Goal: Transaction & Acquisition: Book appointment/travel/reservation

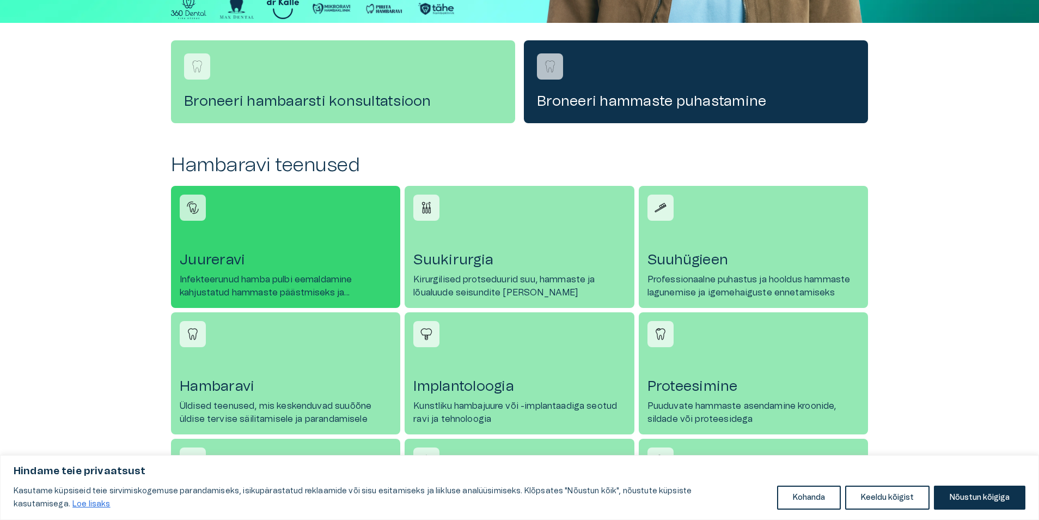
click at [208, 257] on h4 "Juureravi" at bounding box center [286, 259] width 212 height 17
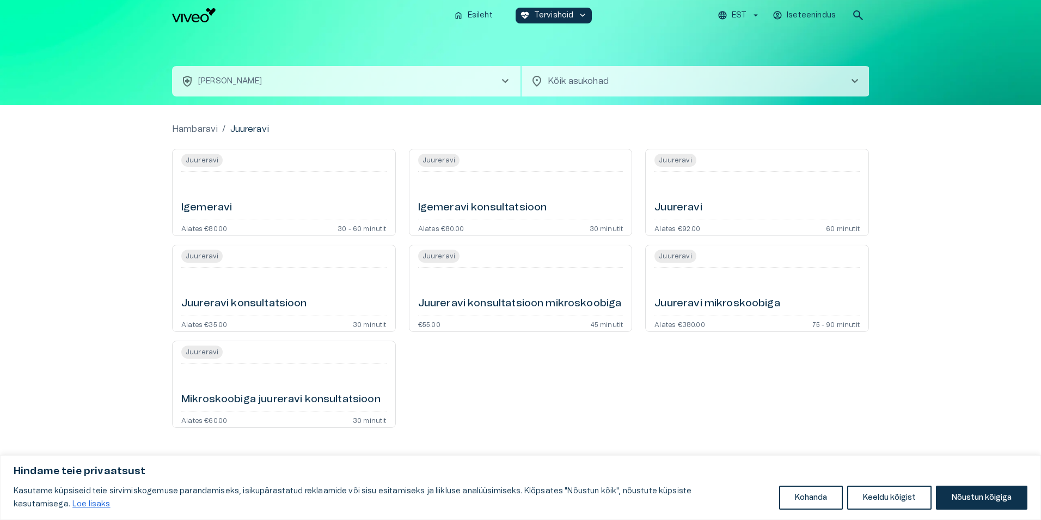
click at [295, 299] on h6 "Juureravi konsultatsioon" at bounding box center [244, 303] width 126 height 15
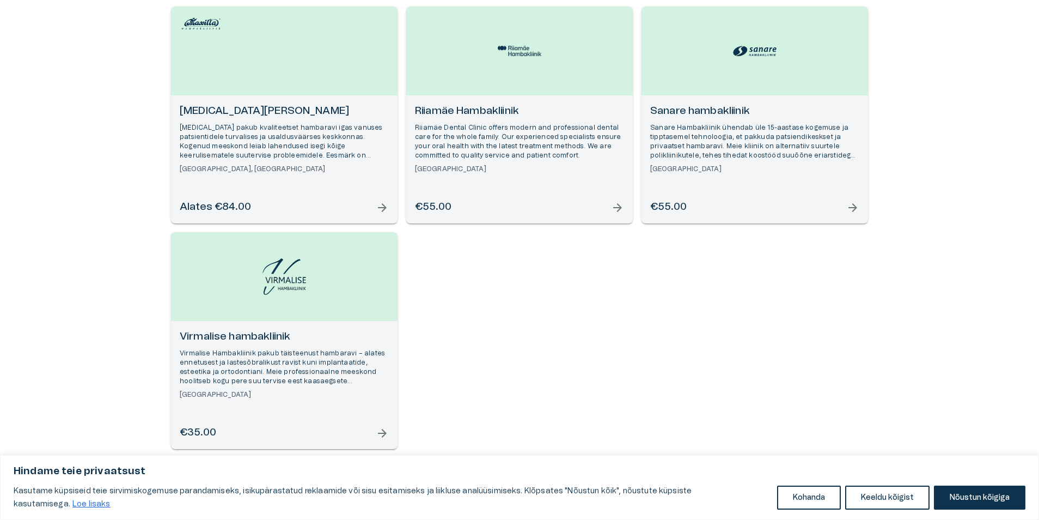
scroll to position [390, 0]
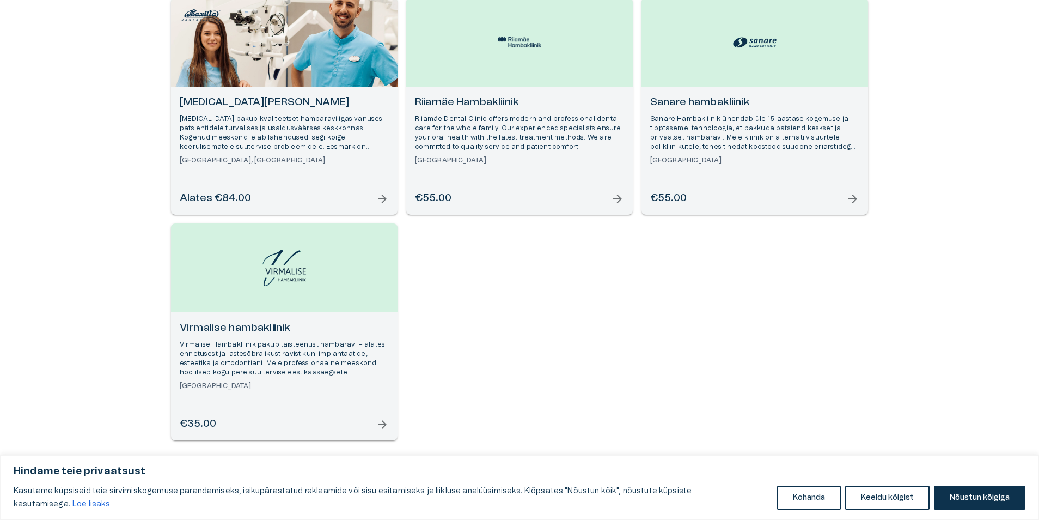
click at [382, 425] on span "arrow_forward" at bounding box center [382, 424] width 13 height 13
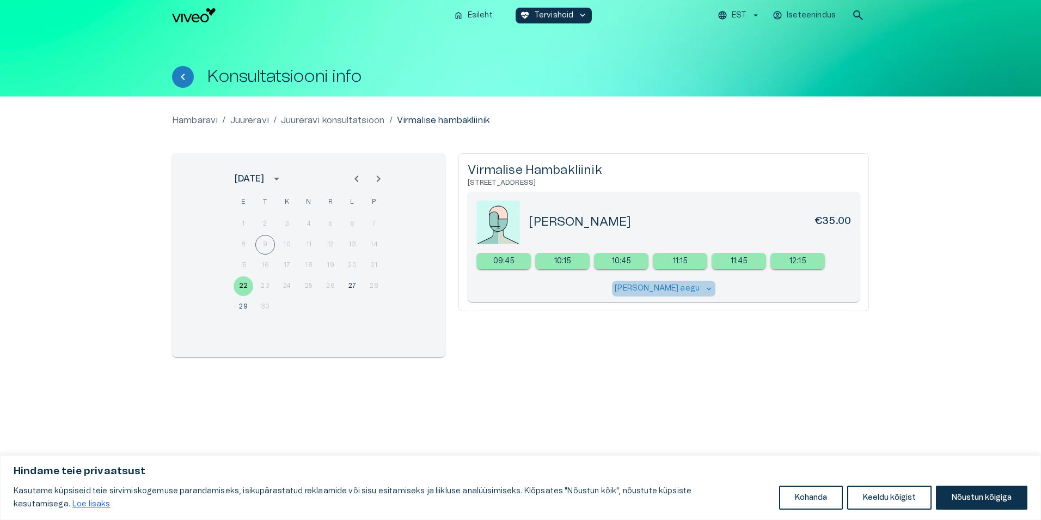
click at [704, 287] on span "keyboard_arrow_down" at bounding box center [709, 289] width 10 height 10
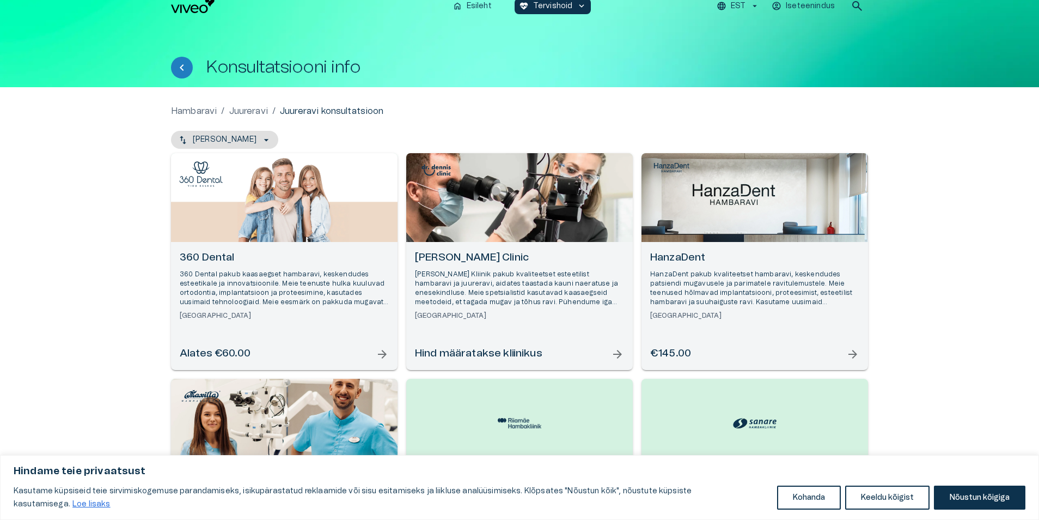
scroll to position [9, 0]
click at [381, 354] on span "arrow_forward" at bounding box center [382, 354] width 13 height 13
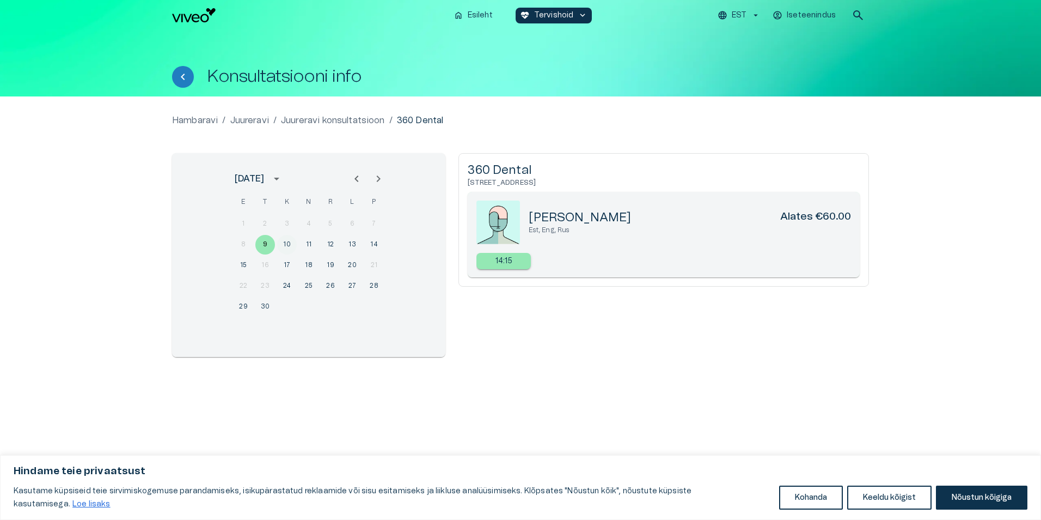
click at [287, 245] on button "10" at bounding box center [287, 245] width 20 height 20
click at [313, 242] on button "11" at bounding box center [309, 245] width 20 height 20
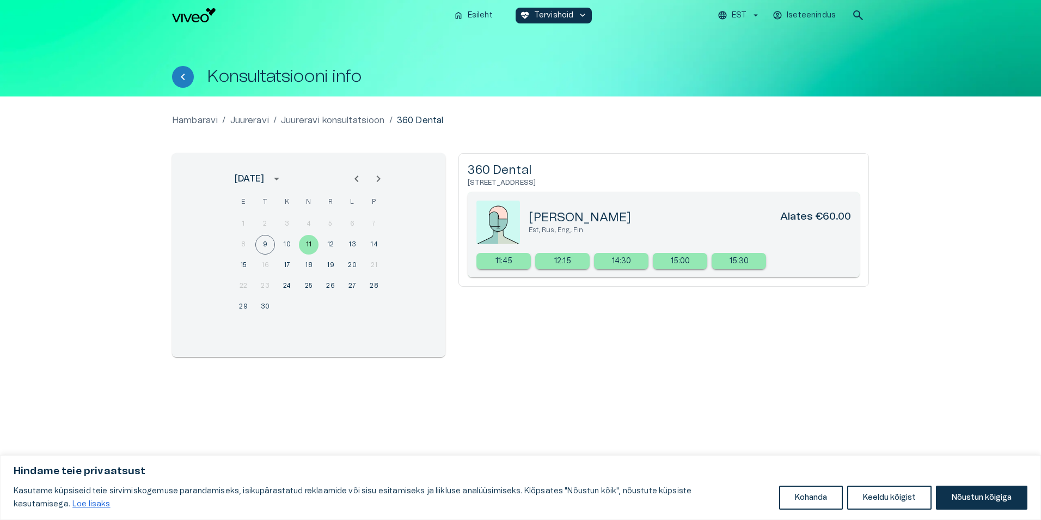
click at [264, 263] on div "15 16 17 18 19 20 21" at bounding box center [309, 265] width 174 height 20
click at [267, 267] on div "15 16 17 18 19 20 21" at bounding box center [309, 265] width 174 height 20
click at [333, 242] on button "12" at bounding box center [331, 245] width 20 height 20
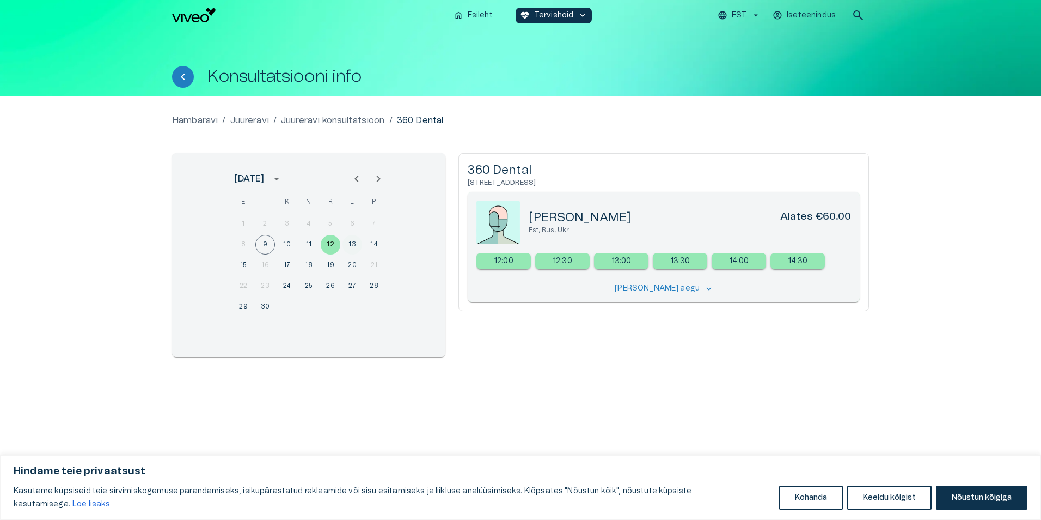
click at [356, 246] on button "13" at bounding box center [353, 245] width 20 height 20
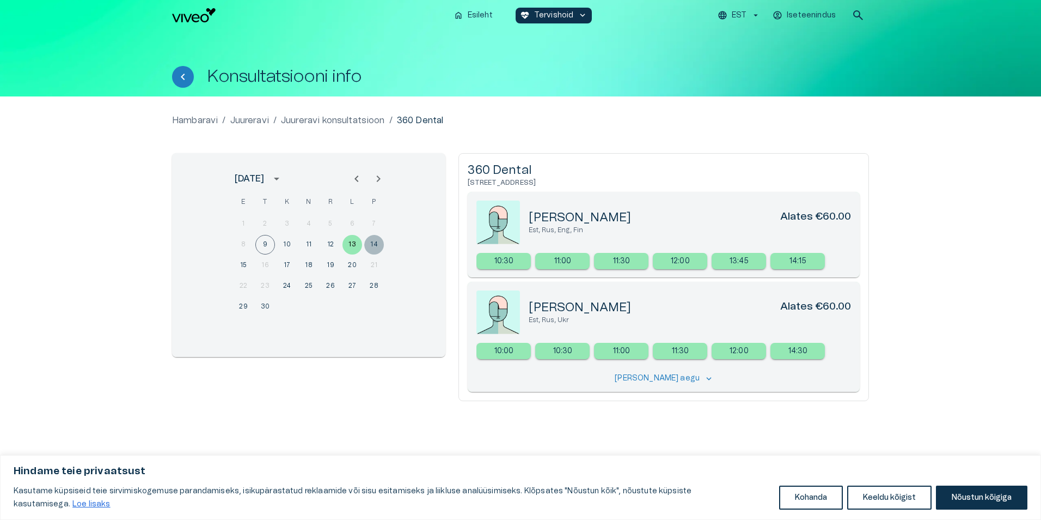
click at [376, 248] on button "14" at bounding box center [374, 245] width 20 height 20
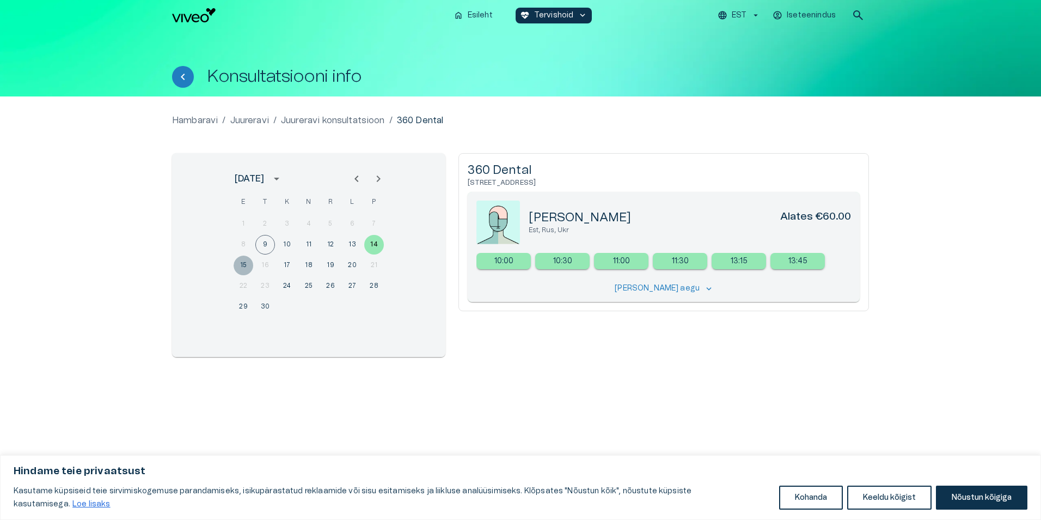
click at [242, 267] on button "15" at bounding box center [244, 265] width 20 height 20
click at [289, 244] on button "10" at bounding box center [287, 245] width 20 height 20
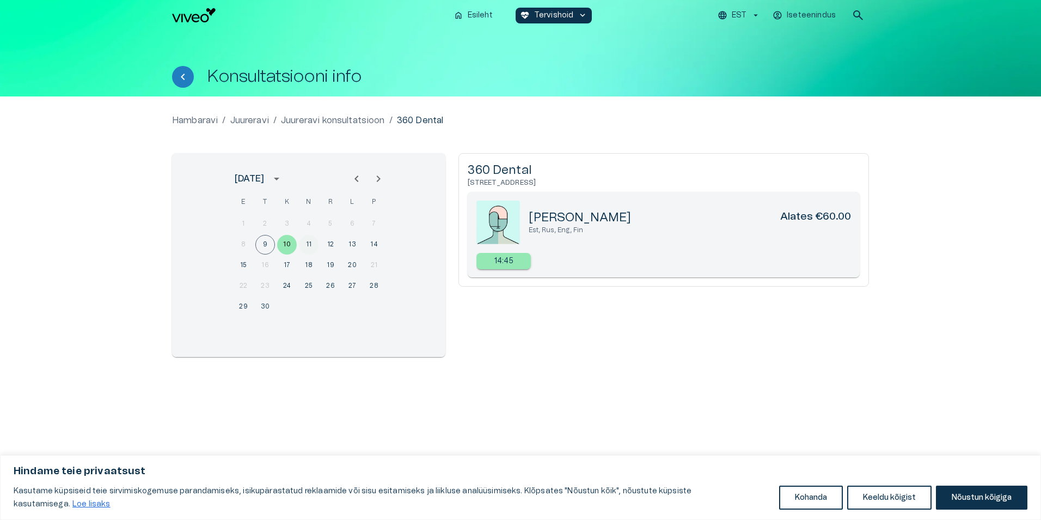
click at [312, 245] on button "11" at bounding box center [309, 245] width 20 height 20
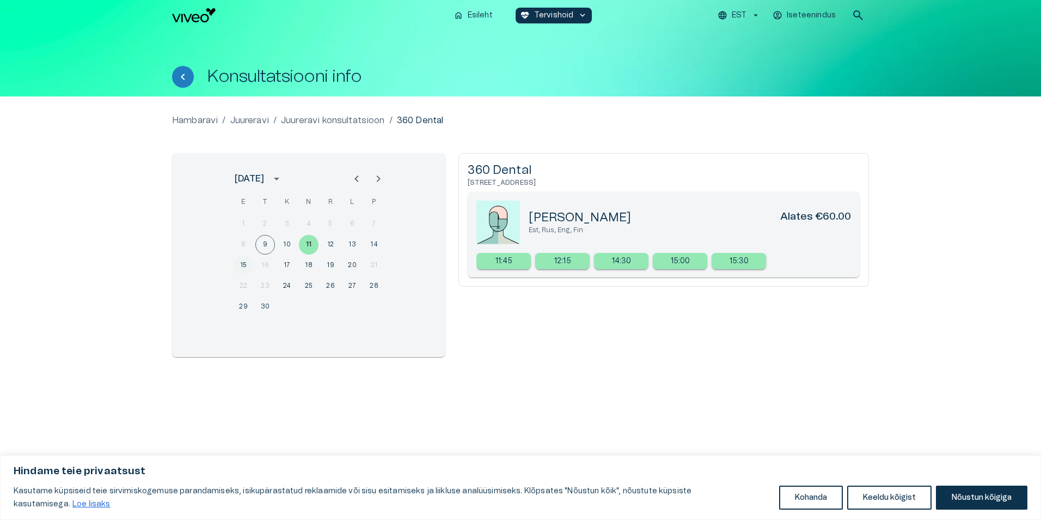
click at [241, 263] on button "15" at bounding box center [244, 265] width 20 height 20
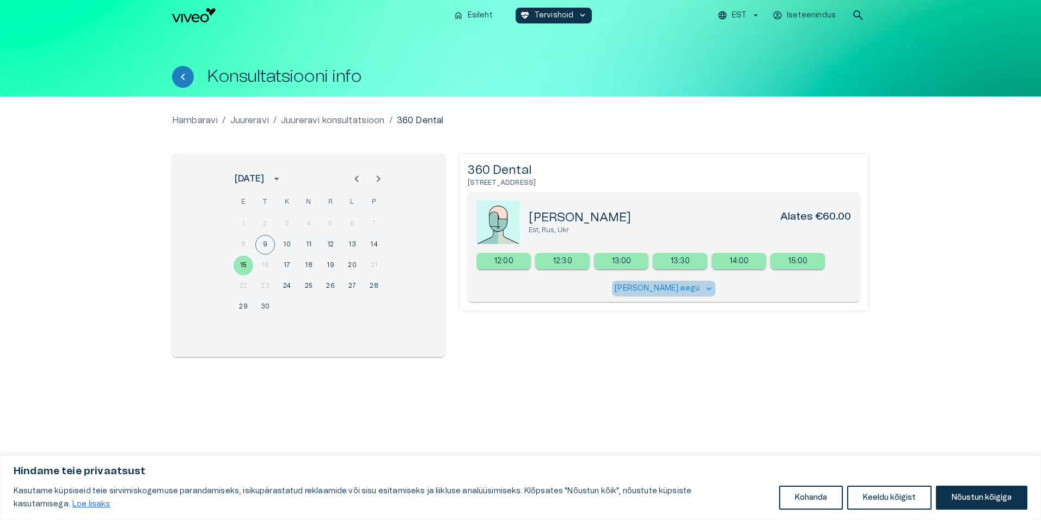
click at [704, 288] on span "keyboard_arrow_down" at bounding box center [709, 289] width 10 height 10
click at [264, 264] on div "15 16 17 18 19 20 21" at bounding box center [309, 265] width 174 height 20
click at [265, 267] on div "15 16 17 18 19 20 21" at bounding box center [309, 265] width 174 height 20
click at [287, 267] on button "17" at bounding box center [287, 265] width 20 height 20
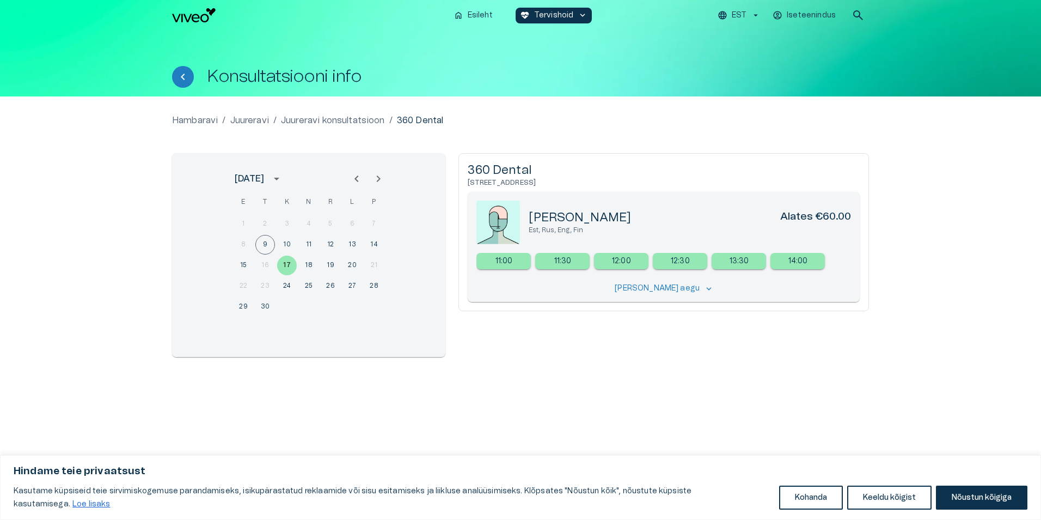
click at [704, 288] on span "keyboard_arrow_down" at bounding box center [709, 289] width 10 height 10
click at [266, 264] on div "15 16 17 18 19 20 21" at bounding box center [309, 265] width 174 height 20
click at [251, 265] on button "15" at bounding box center [244, 265] width 20 height 20
click at [266, 261] on div "15 16 17 18 19 20 21" at bounding box center [309, 265] width 174 height 20
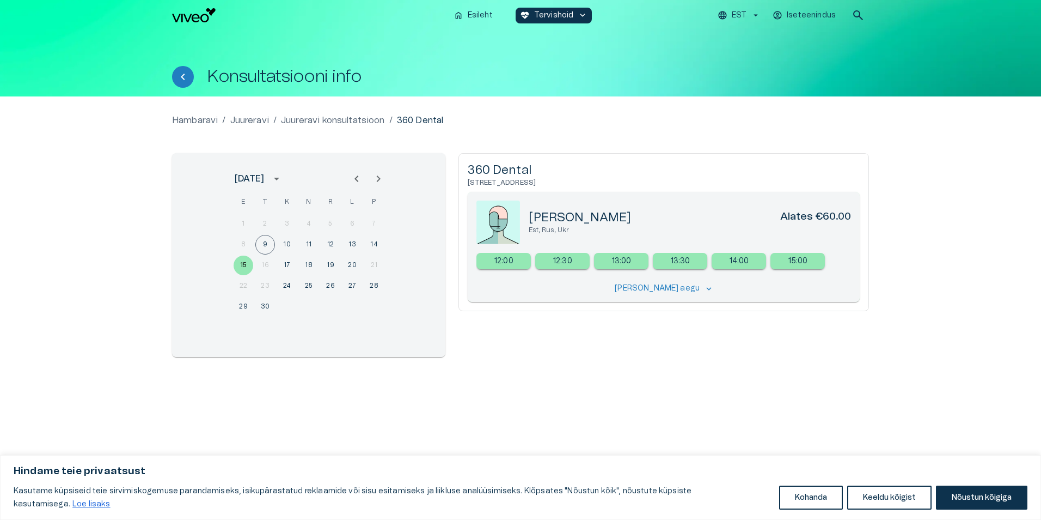
click at [266, 261] on div "15 16 17 18 19 20 21" at bounding box center [309, 265] width 174 height 20
click at [265, 266] on div "15 16 17 18 19 20 21" at bounding box center [309, 265] width 174 height 20
click at [266, 266] on div "15 16 17 18 19 20 21" at bounding box center [309, 265] width 174 height 20
click at [309, 265] on button "18" at bounding box center [309, 265] width 20 height 20
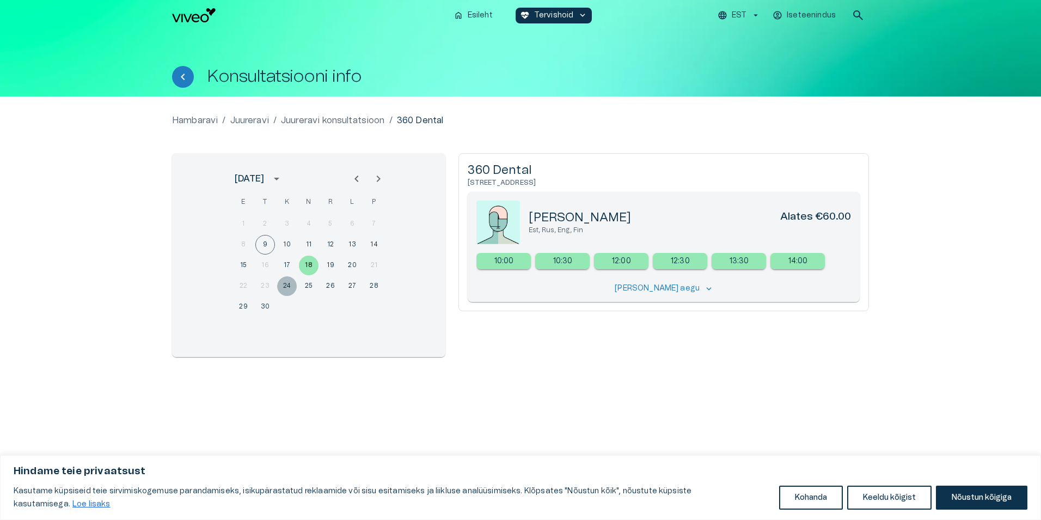
click at [285, 285] on button "24" at bounding box center [287, 286] width 20 height 20
click at [312, 285] on button "25" at bounding box center [309, 286] width 20 height 20
click at [333, 287] on button "26" at bounding box center [331, 286] width 20 height 20
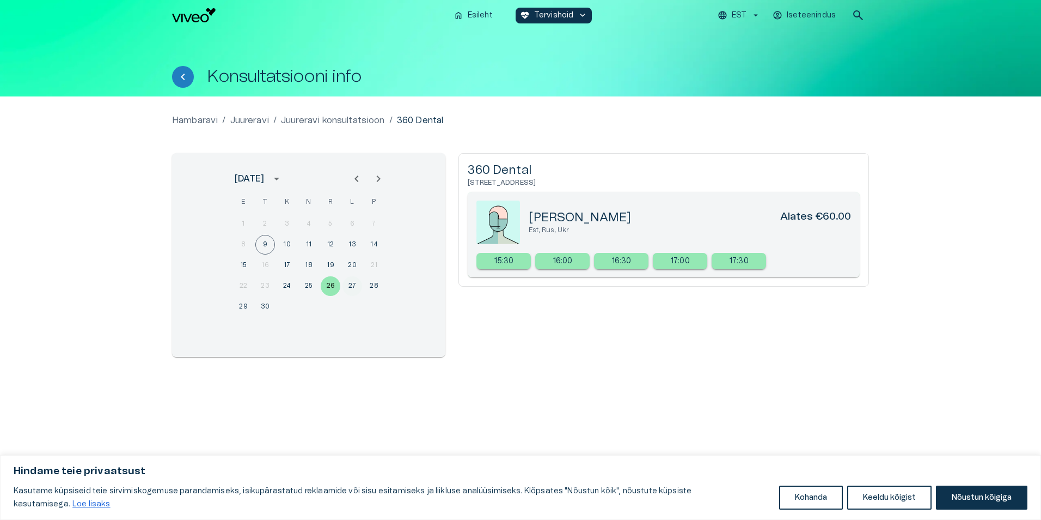
click at [351, 284] on button "27" at bounding box center [353, 286] width 20 height 20
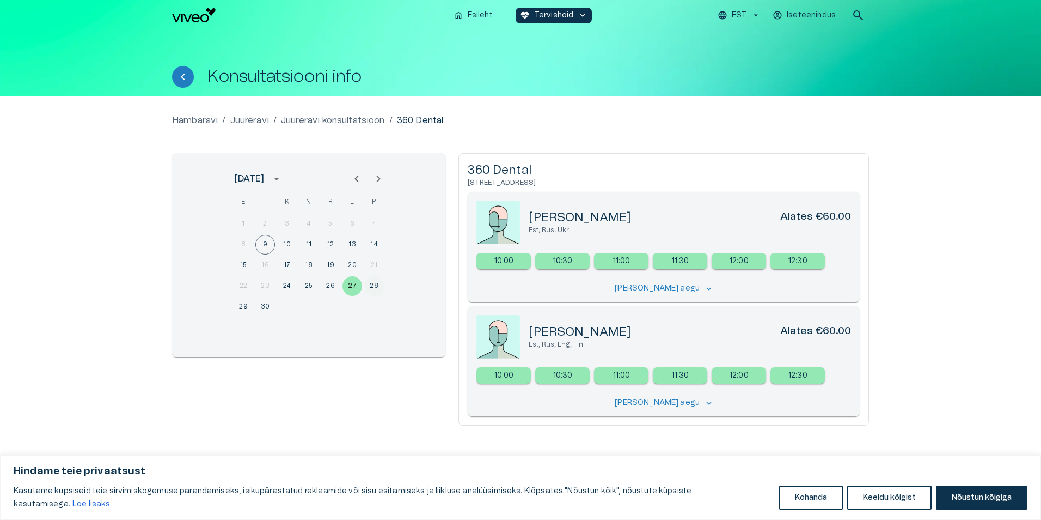
click at [373, 287] on button "28" at bounding box center [374, 286] width 20 height 20
click at [246, 310] on button "29" at bounding box center [244, 307] width 20 height 20
click at [269, 304] on button "30" at bounding box center [265, 307] width 20 height 20
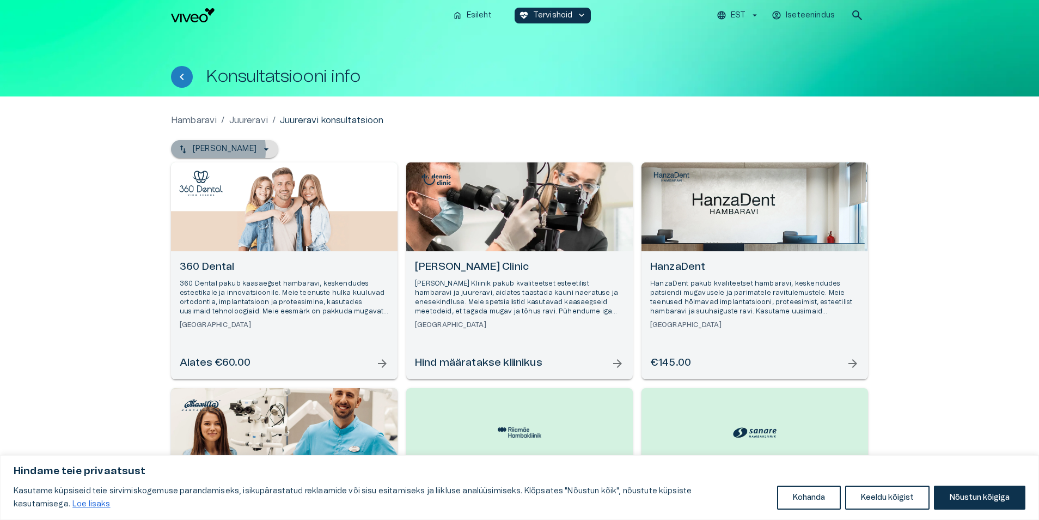
click at [183, 150] on icon "button" at bounding box center [183, 149] width 11 height 11
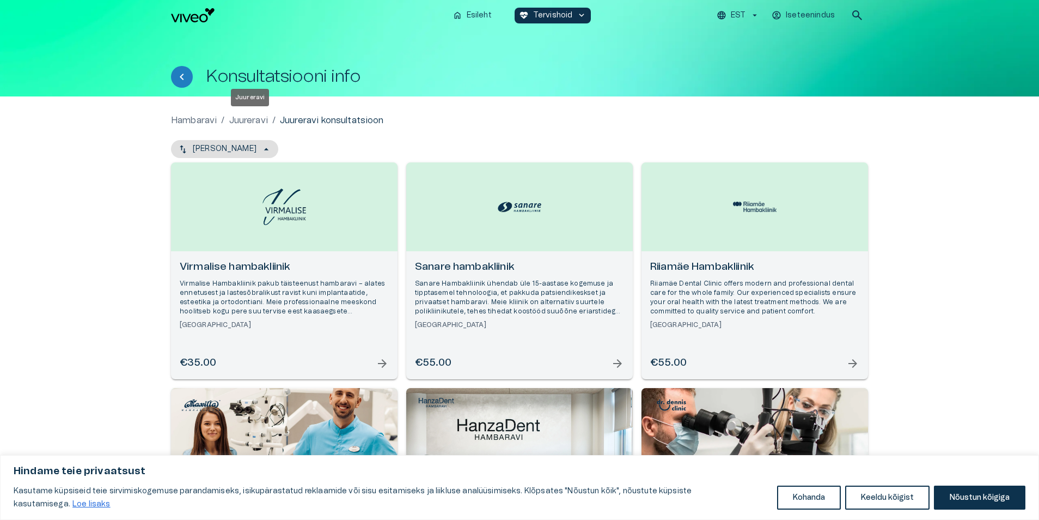
click at [260, 120] on p "Juureravi" at bounding box center [248, 120] width 39 height 13
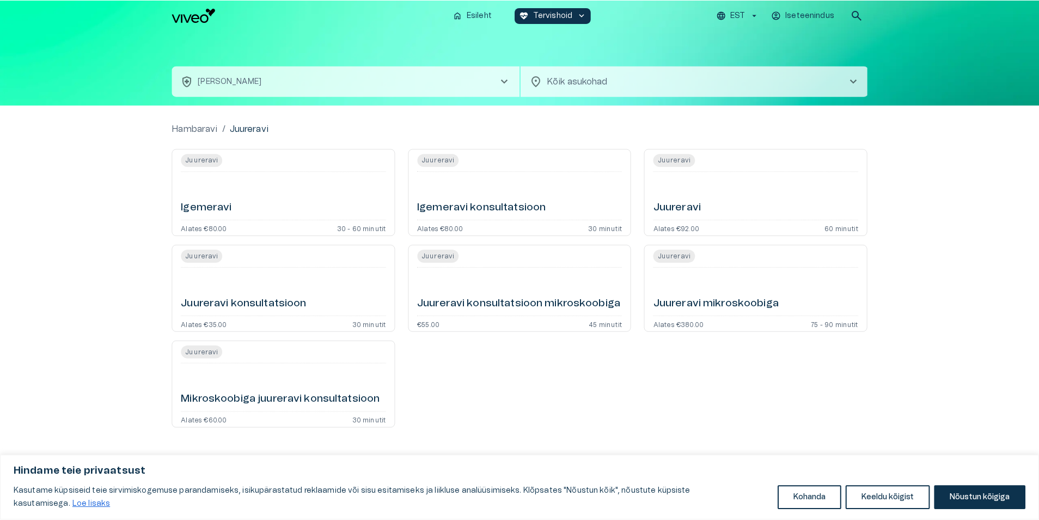
scroll to position [327, 0]
